Goal: Task Accomplishment & Management: Manage account settings

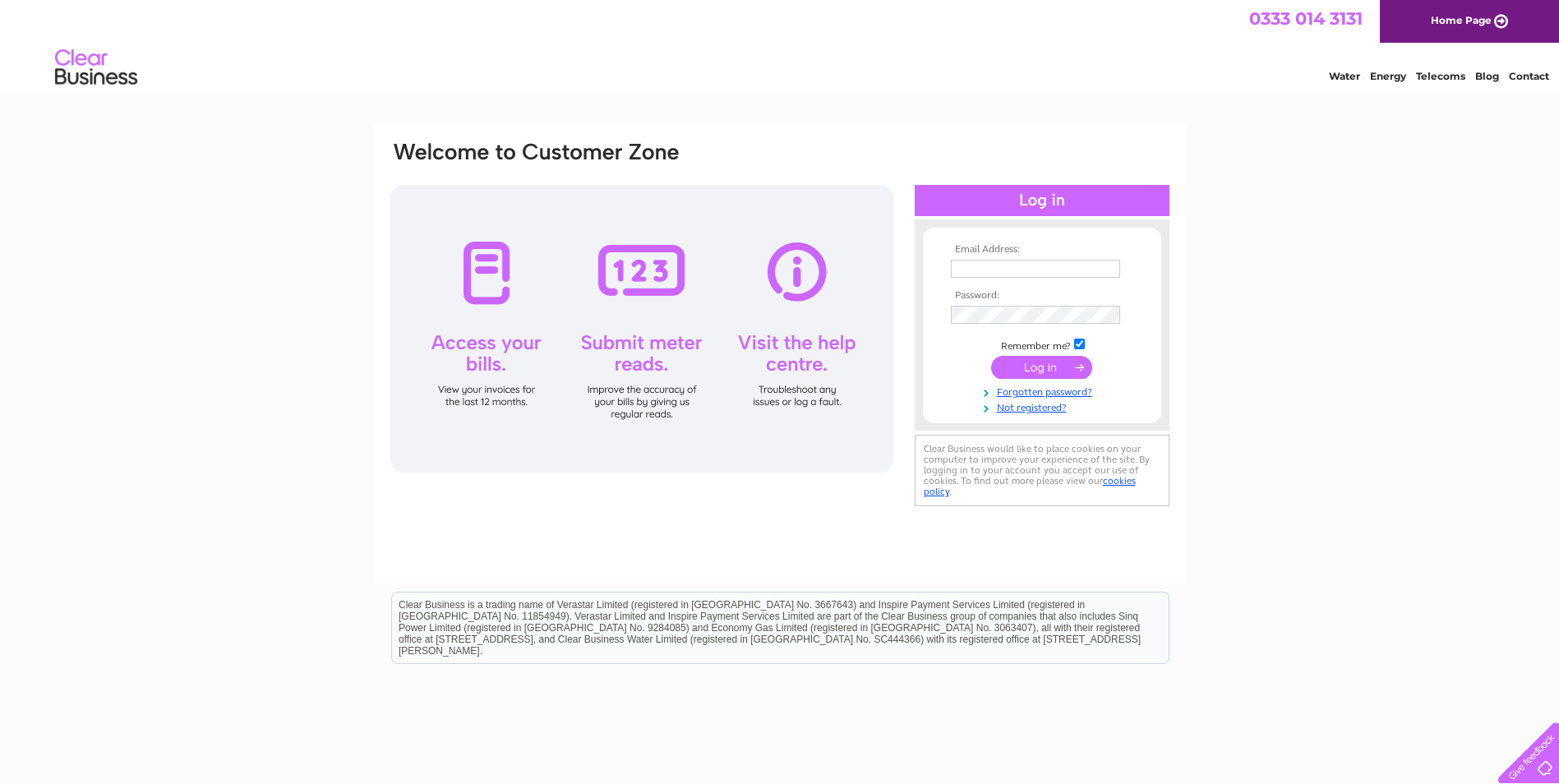
type input "niamh.walker@westlothian.gov.uk"
click at [1060, 370] on input "submit" at bounding box center [1041, 367] width 101 height 23
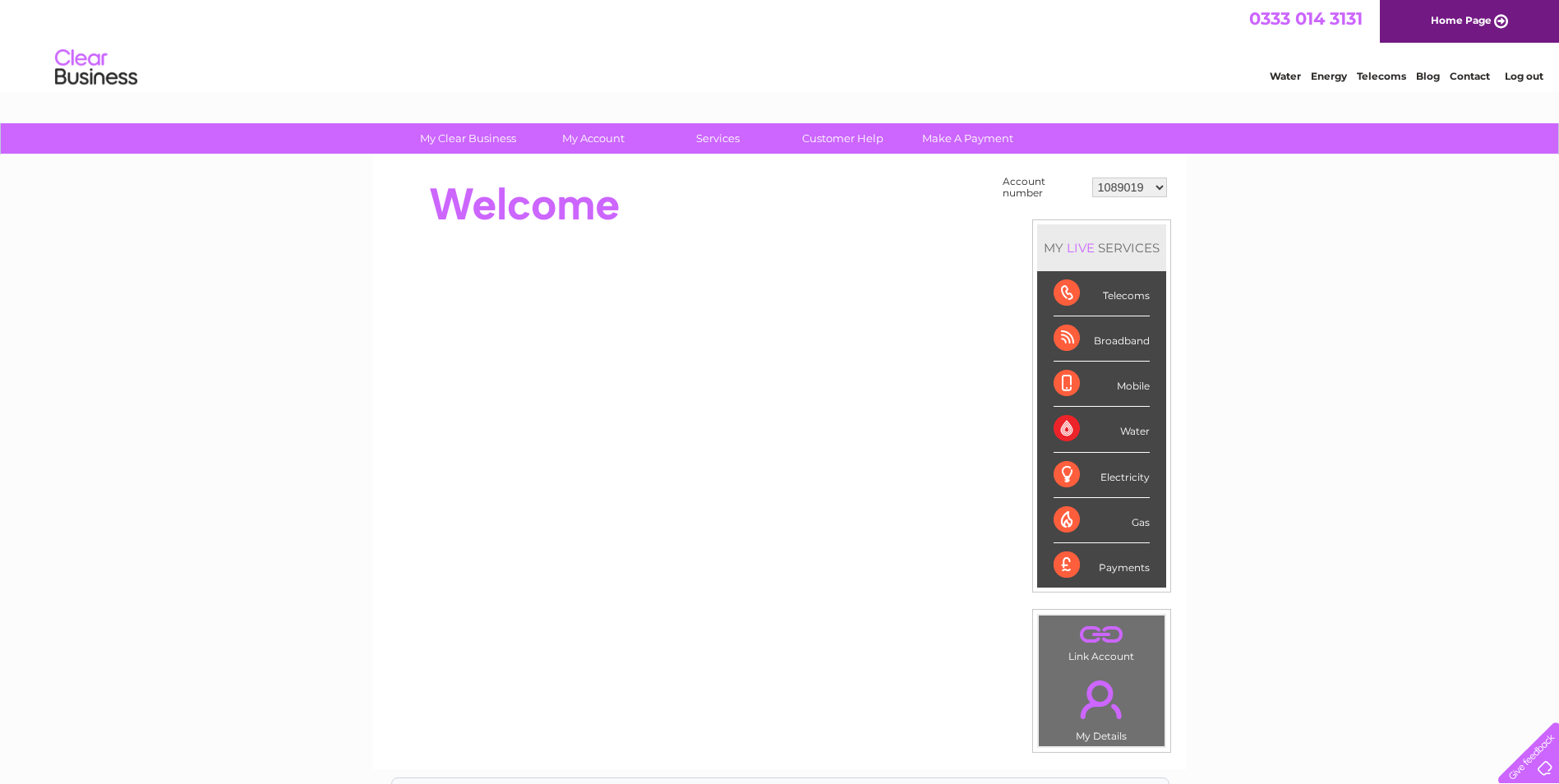
click at [1130, 189] on select "1089019 1109586 30284456 30289497 30289844 30294331 30297000" at bounding box center [1130, 188] width 75 height 20
drag, startPoint x: 1289, startPoint y: 323, endPoint x: 1198, endPoint y: 235, distance: 126.6
click at [1291, 315] on div "My Clear Business Login Details My Details My Preferences Link Account My Accou…" at bounding box center [779, 587] width 1559 height 927
click at [1130, 191] on select "1089019 1109586 30284456 30289497 30289844 30294331 30297000" at bounding box center [1130, 188] width 75 height 20
click at [1106, 184] on select "1089019 1109586 30284456 30289497 30289844 30294331 30297000" at bounding box center [1130, 188] width 75 height 20
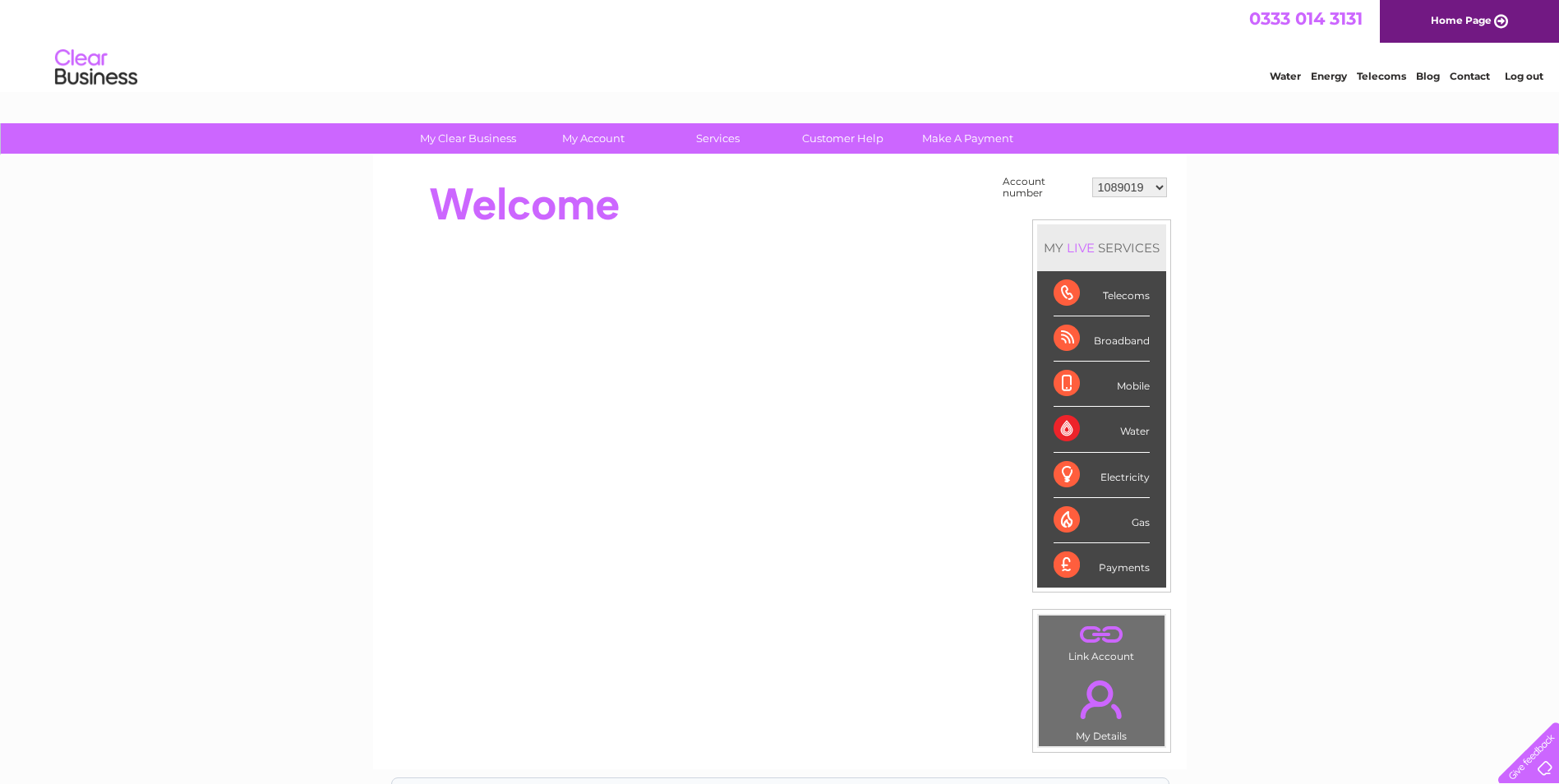
click at [1138, 194] on select "1089019 1109586 30284456 30289497 30289844 30294331 30297000" at bounding box center [1130, 188] width 75 height 20
click at [1121, 194] on select "1089019 1109586 30284456 30289497 30289844 30294331 30297000" at bounding box center [1130, 188] width 75 height 20
click at [1121, 185] on select "1089019 1109586 30284456 30289497 30289844 30294331 30297000" at bounding box center [1130, 188] width 75 height 20
